Goal: Check status: Check status

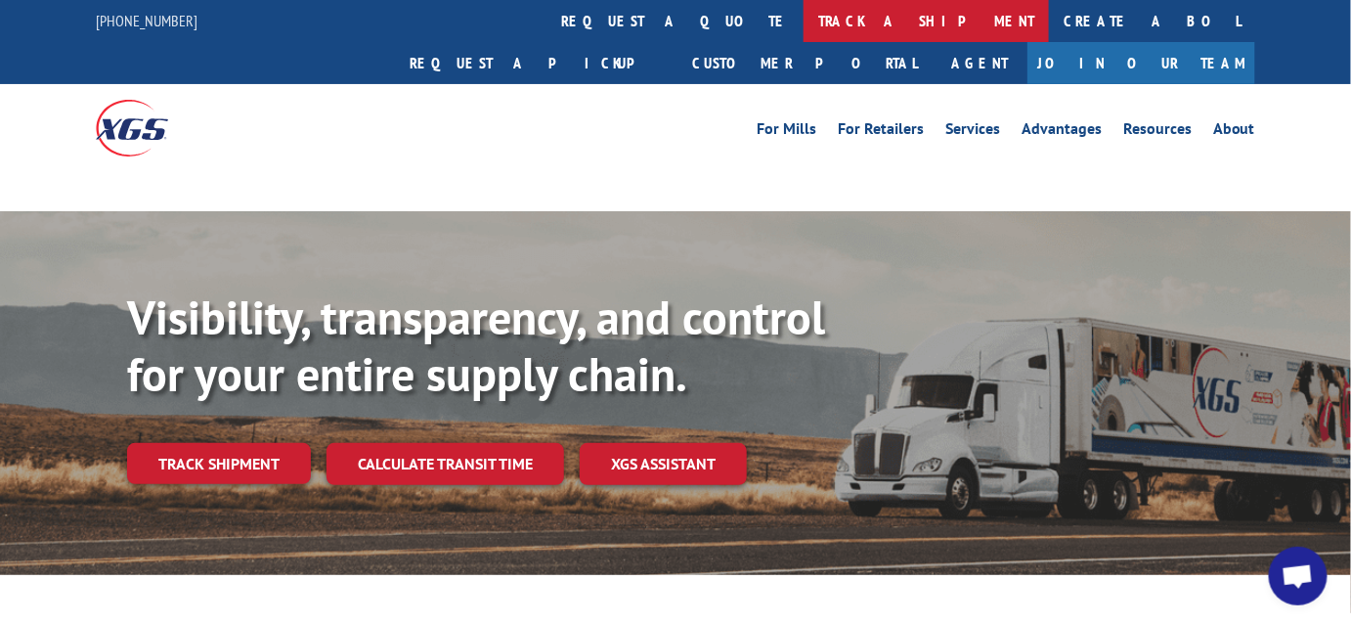
click at [804, 18] on link "track a shipment" at bounding box center [926, 21] width 245 height 42
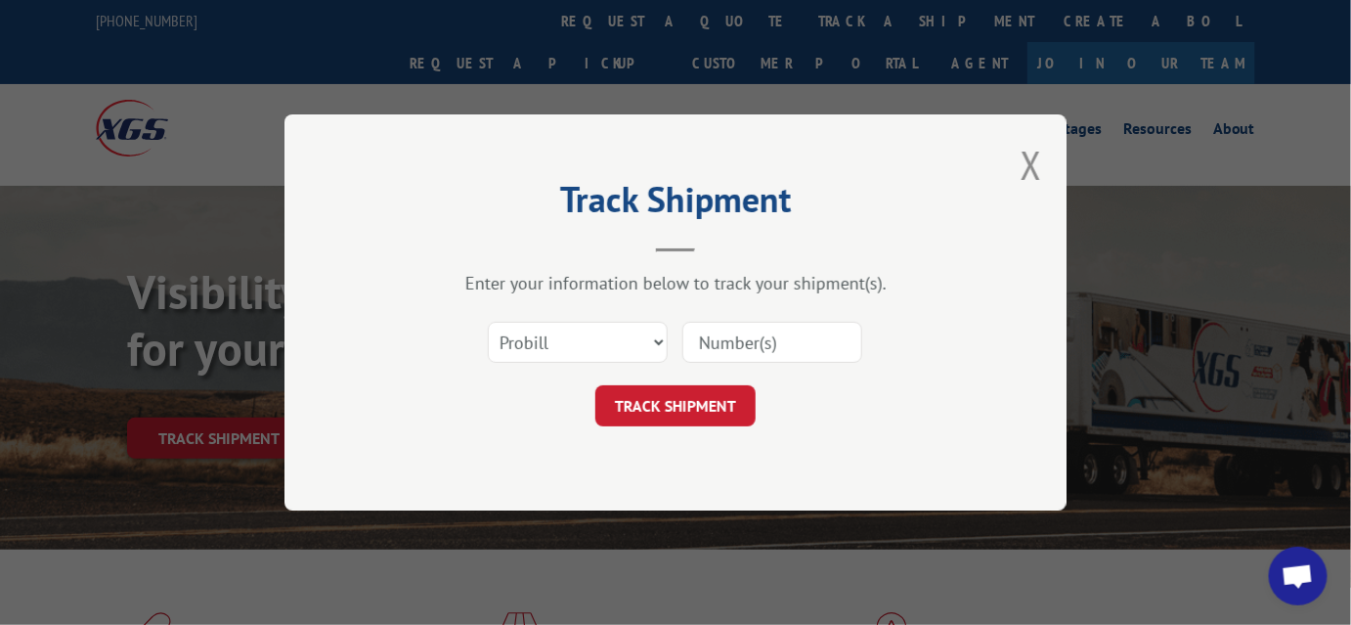
click at [808, 337] on input at bounding box center [772, 342] width 180 height 41
type input "17472001"
click at [685, 414] on button "TRACK SHIPMENT" at bounding box center [675, 405] width 160 height 41
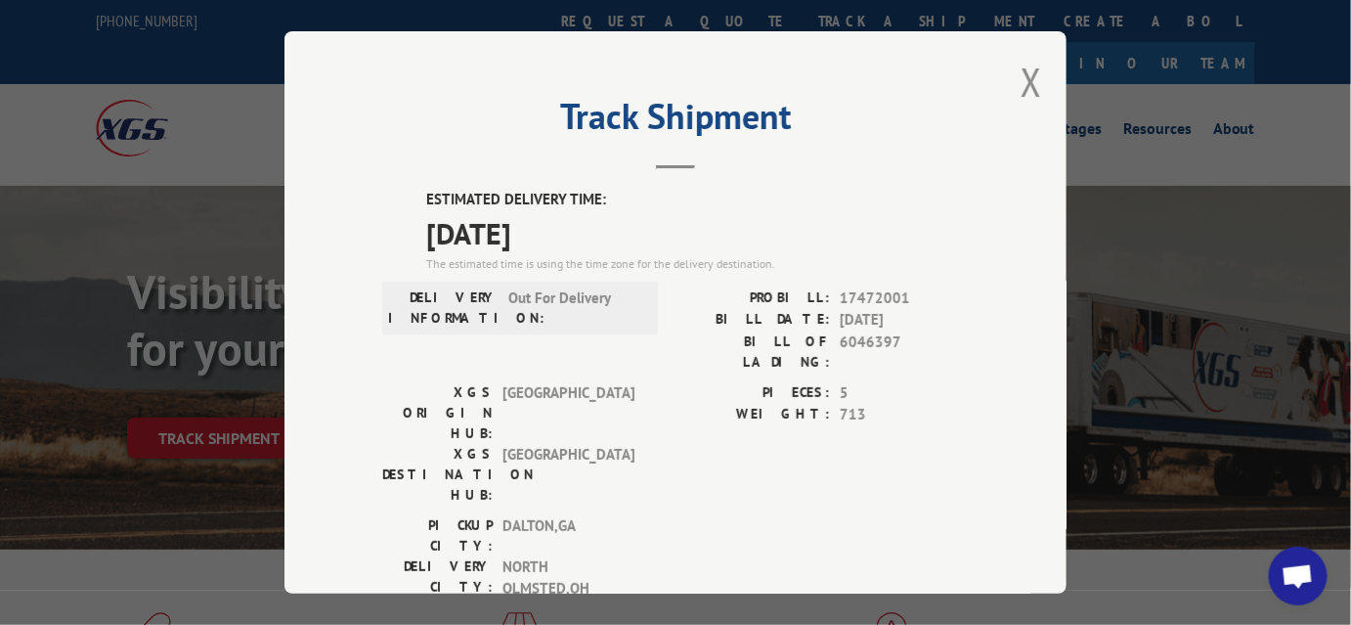
click at [1036, 80] on div "Track Shipment ESTIMATED DELIVERY TIME: [DATE] The estimated time is using the …" at bounding box center [676, 312] width 782 height 562
click at [1021, 83] on button "Close modal" at bounding box center [1032, 82] width 22 height 52
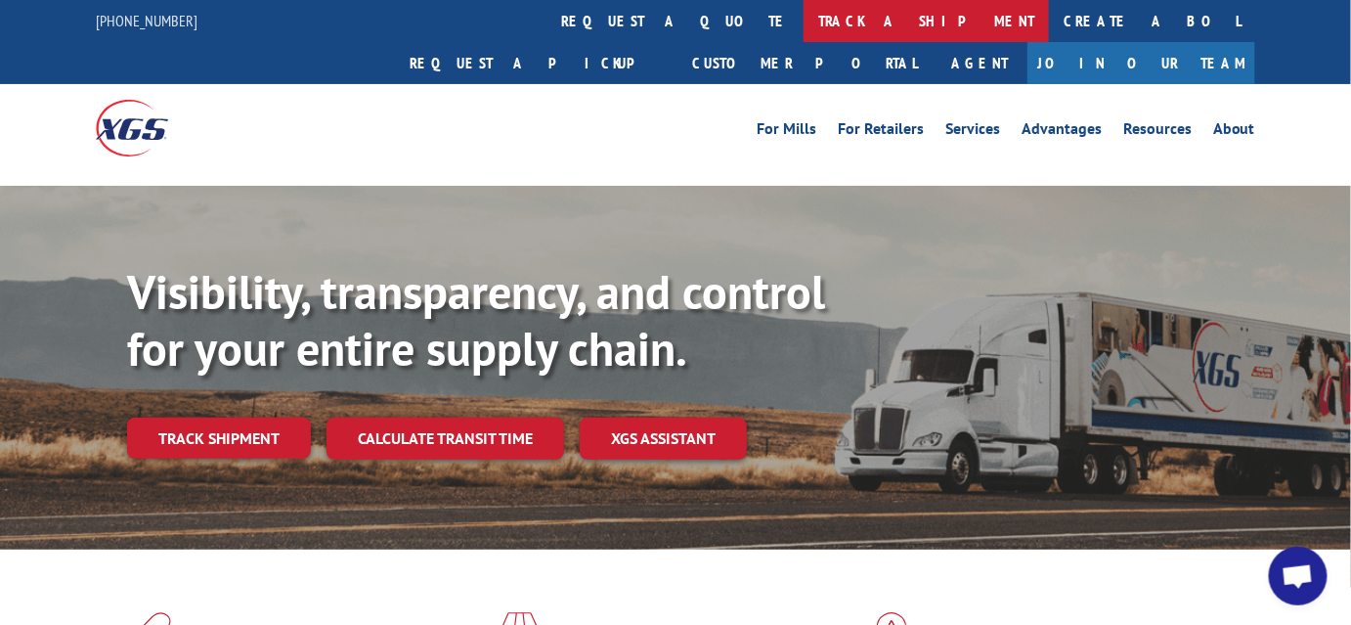
click at [804, 19] on link "track a shipment" at bounding box center [926, 21] width 245 height 42
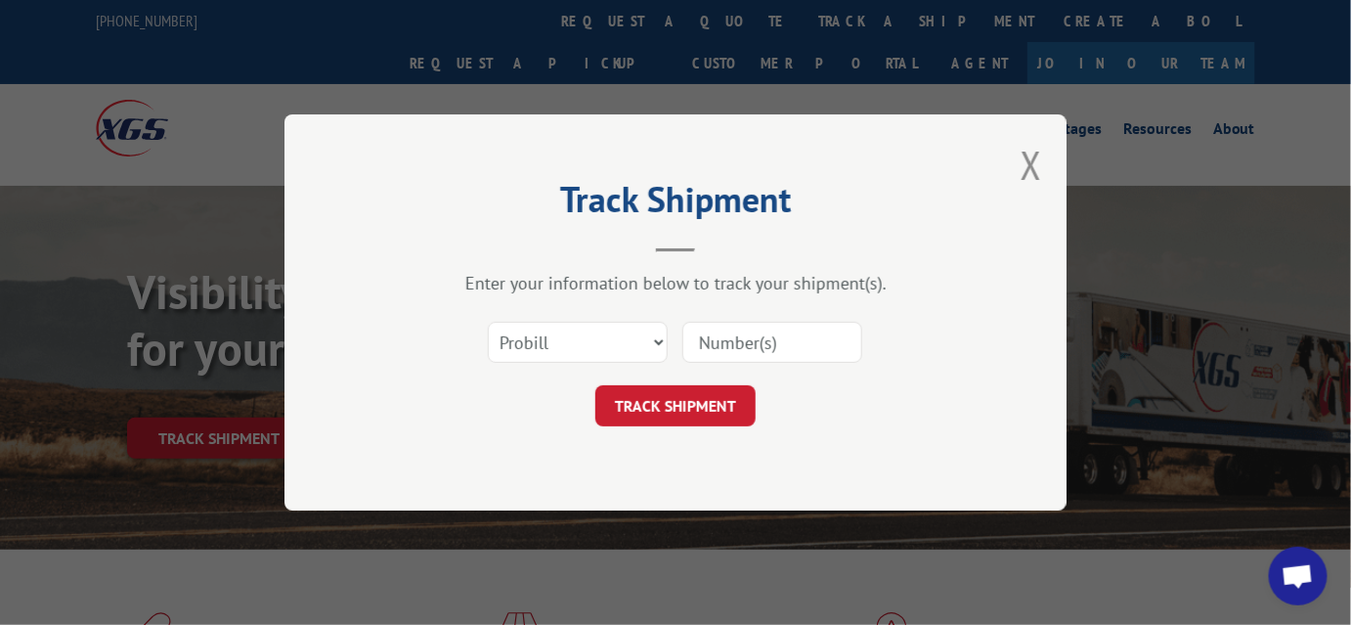
click at [721, 349] on input at bounding box center [772, 342] width 180 height 41
type input "1723008"
click at [717, 402] on button "TRACK SHIPMENT" at bounding box center [675, 405] width 160 height 41
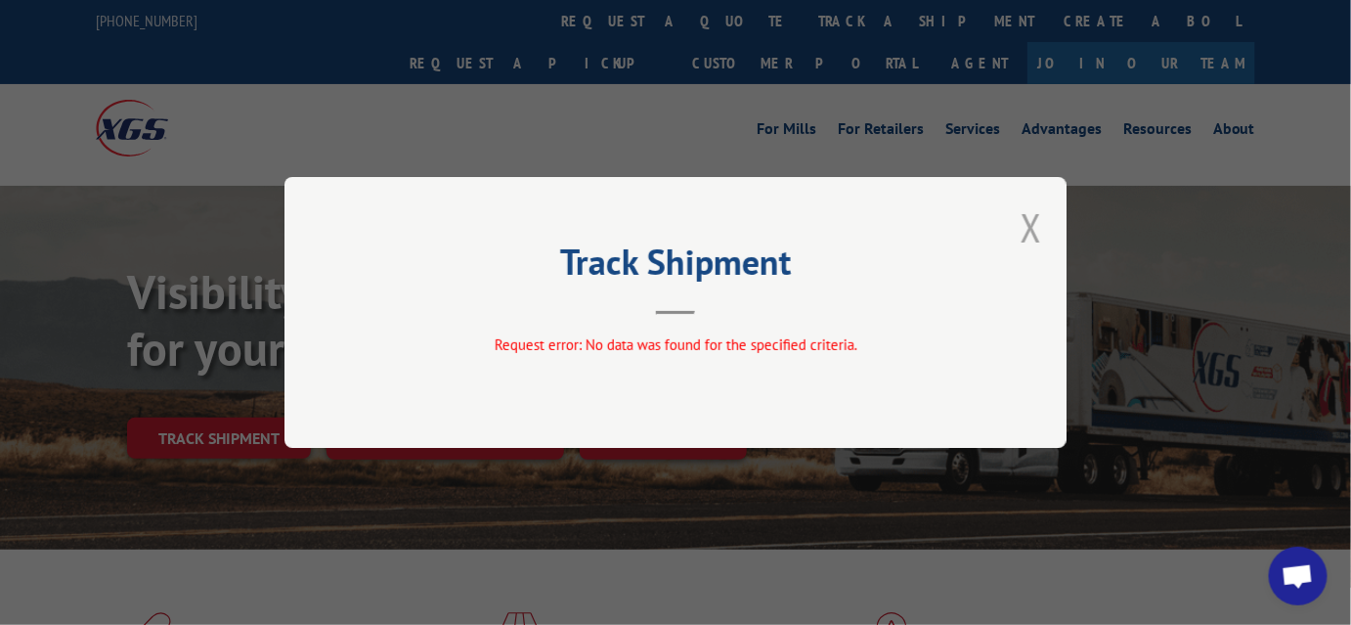
click at [1032, 219] on button "Close modal" at bounding box center [1032, 227] width 22 height 52
